Goal: Task Accomplishment & Management: Manage account settings

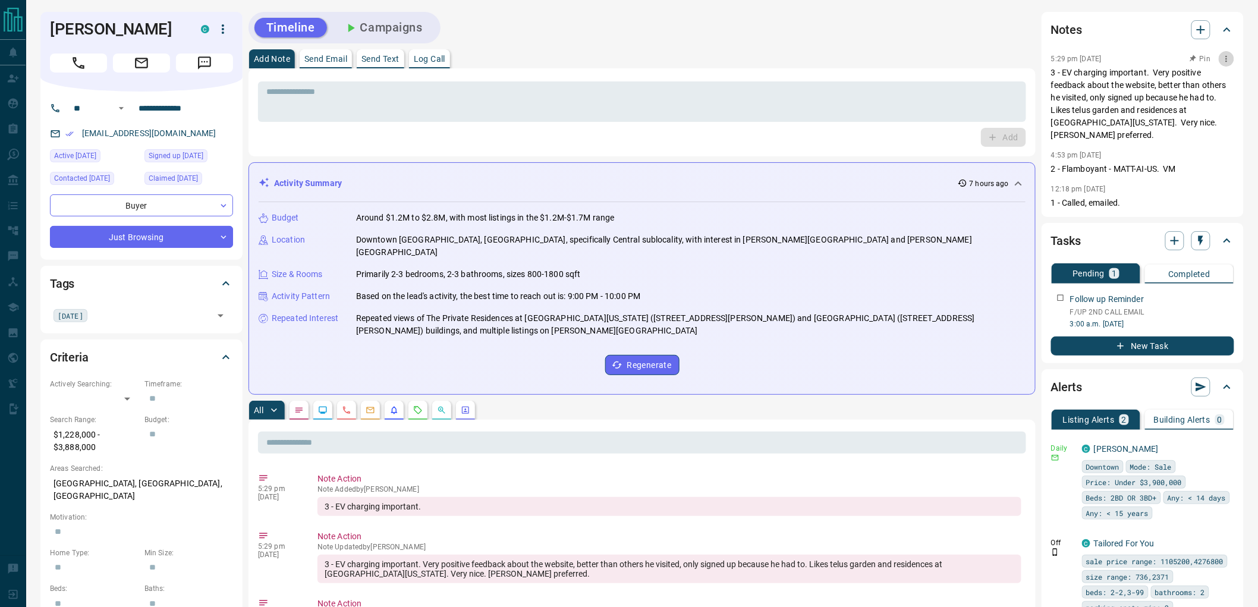
click at [1226, 57] on icon "button" at bounding box center [1227, 59] width 10 height 10
click at [1219, 76] on li "Edit" at bounding box center [1208, 80] width 52 height 18
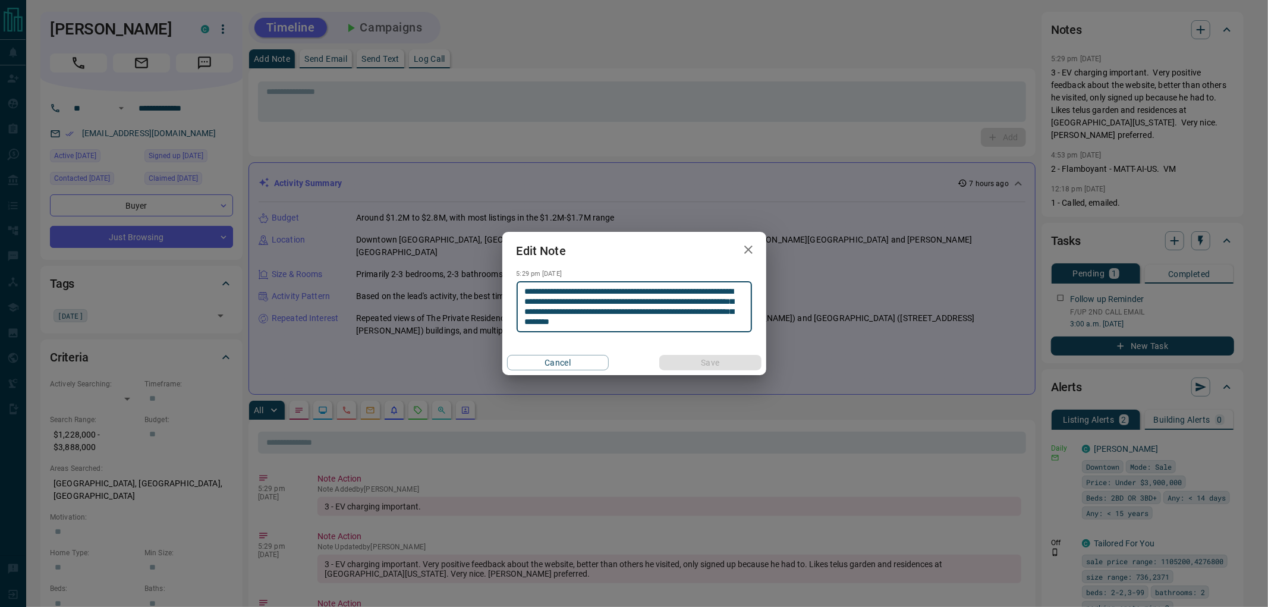
click at [615, 322] on textarea "**********" at bounding box center [634, 307] width 219 height 41
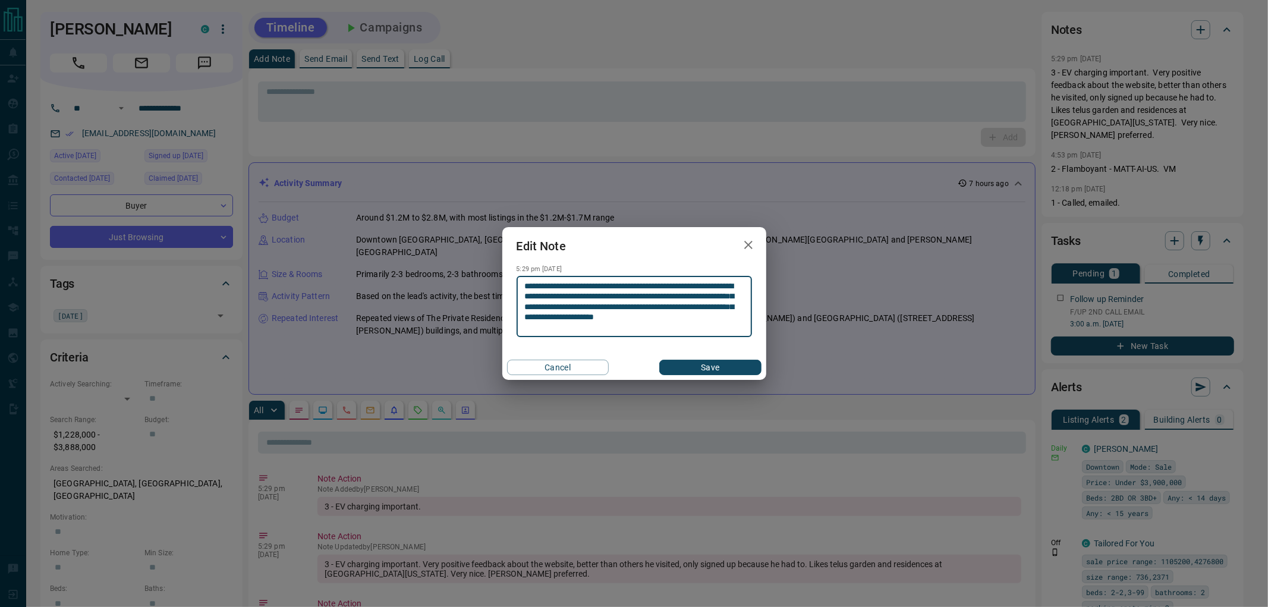
type textarea "**********"
click at [659, 360] on button "Save" at bounding box center [710, 367] width 102 height 15
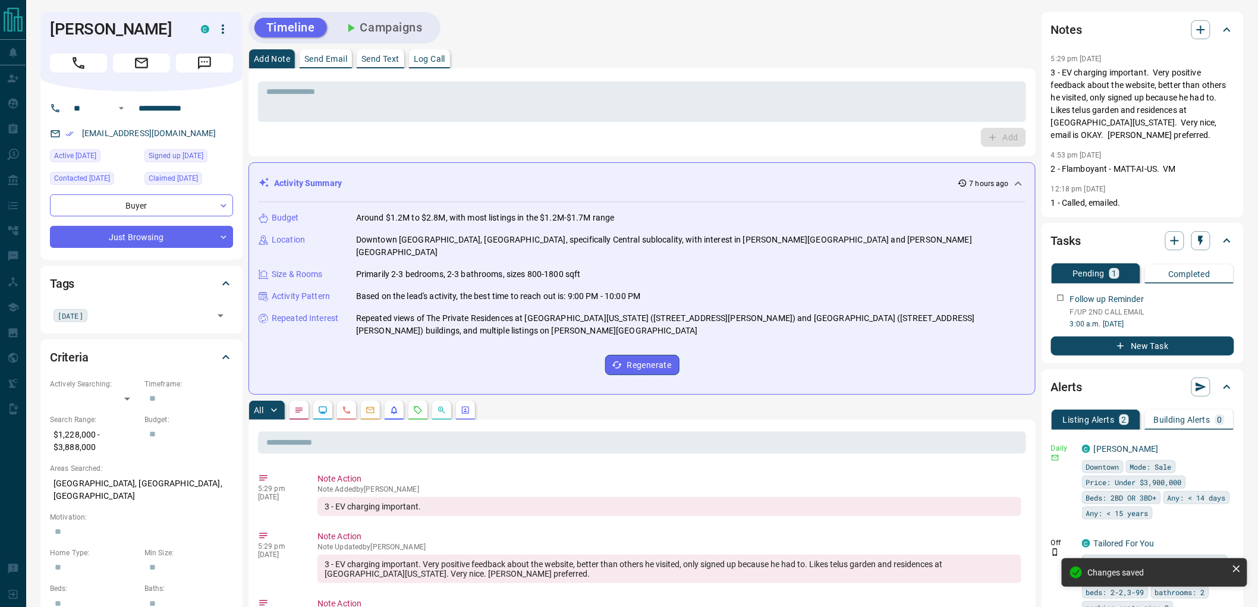
click at [383, 29] on button "Campaigns" at bounding box center [383, 28] width 103 height 20
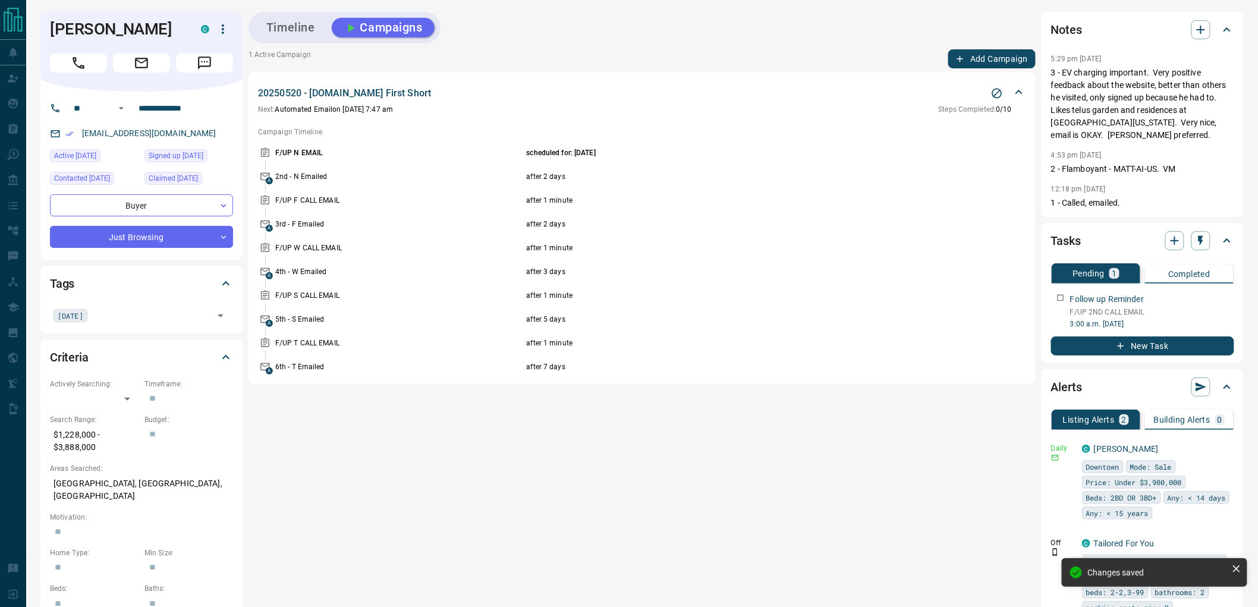
click at [851, 61] on div "1 Active Campaign Add Campaign" at bounding box center [641, 58] width 787 height 19
click at [896, 66] on div "1 Active Campaign Add Campaign" at bounding box center [641, 58] width 787 height 19
click at [994, 92] on icon "Stop Campaign" at bounding box center [997, 93] width 12 height 12
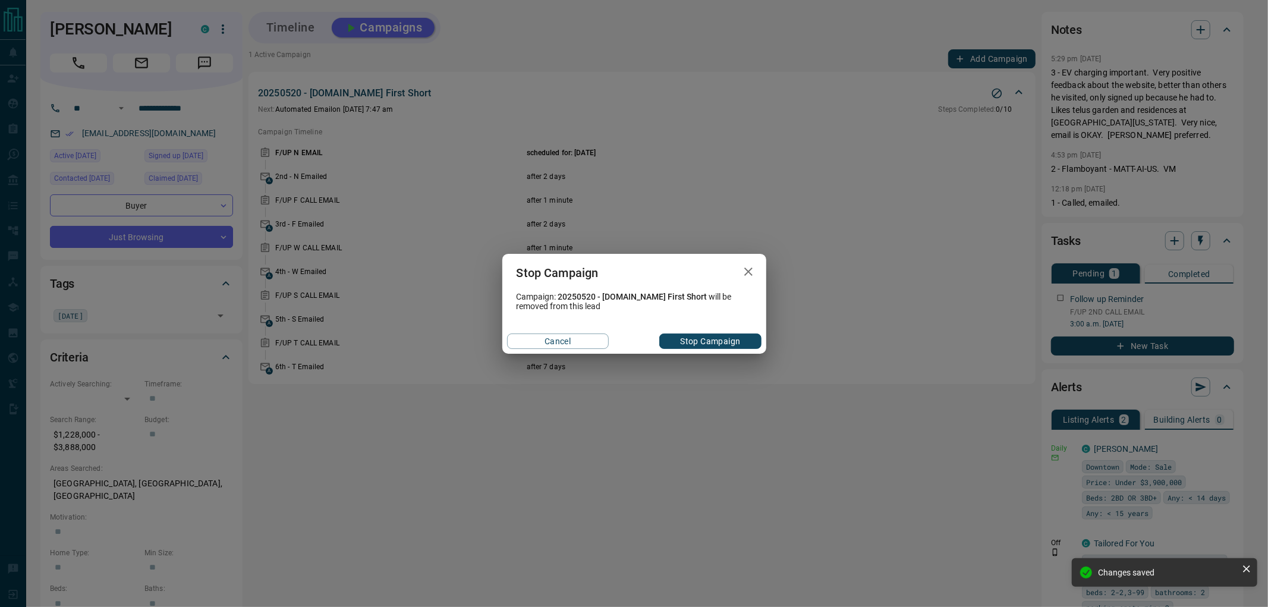
click at [739, 343] on button "Stop Campaign" at bounding box center [710, 340] width 102 height 15
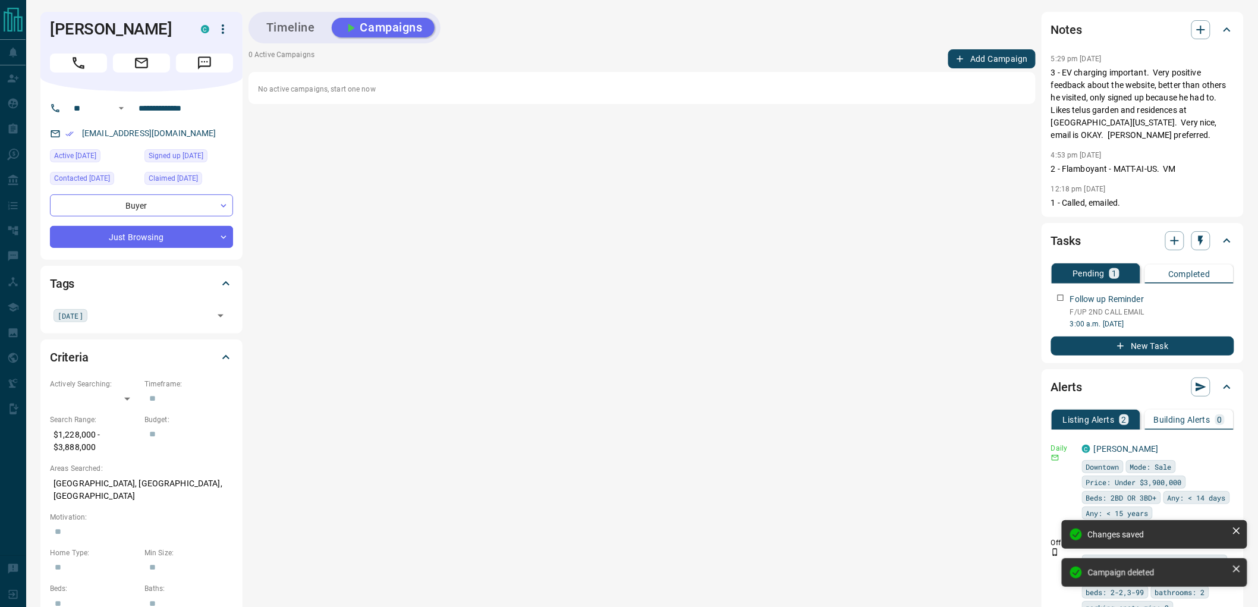
click at [809, 39] on div "Timeline Campaigns" at bounding box center [641, 28] width 787 height 32
click at [1226, 297] on icon "button" at bounding box center [1227, 296] width 10 height 10
click at [1208, 336] on li "Delete" at bounding box center [1208, 336] width 52 height 18
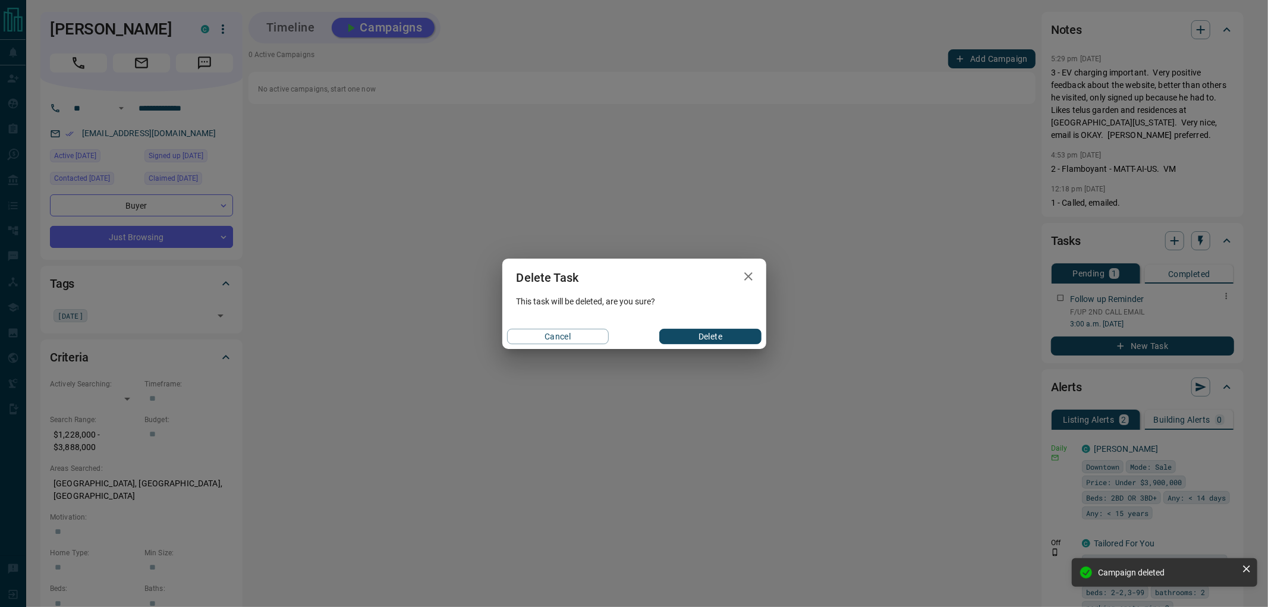
click at [710, 339] on button "Delete" at bounding box center [710, 336] width 102 height 15
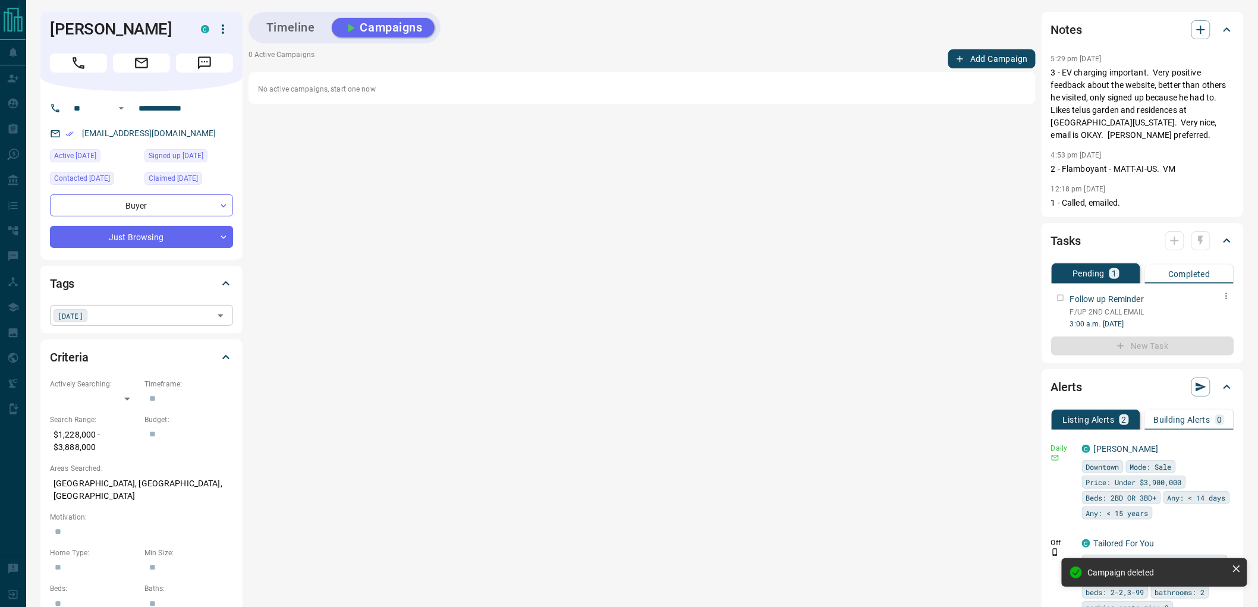
drag, startPoint x: 106, startPoint y: 328, endPoint x: 98, endPoint y: 317, distance: 13.2
click at [105, 327] on div "Tags [DATE] ​" at bounding box center [141, 299] width 202 height 67
click at [93, 314] on div "[DATE] ​" at bounding box center [141, 315] width 183 height 20
click at [85, 313] on icon at bounding box center [89, 315] width 8 height 8
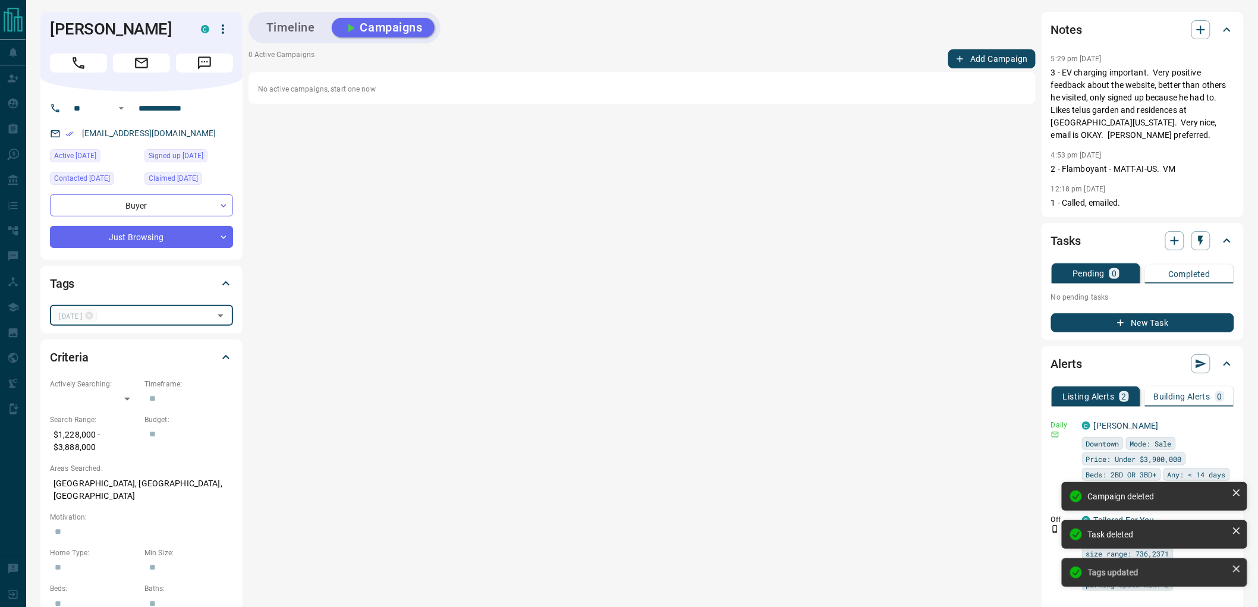
click at [706, 21] on div "Timeline Campaigns" at bounding box center [641, 28] width 787 height 32
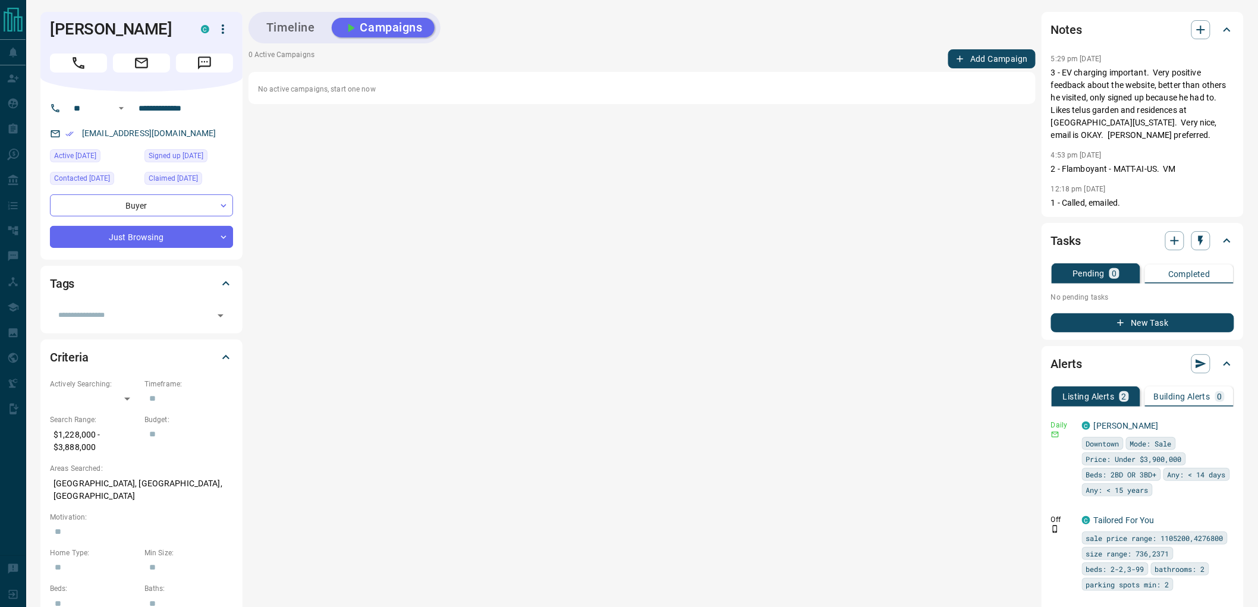
click at [815, 52] on div "0 Active Campaigns Add Campaign" at bounding box center [641, 58] width 787 height 19
